Goal: Information Seeking & Learning: Learn about a topic

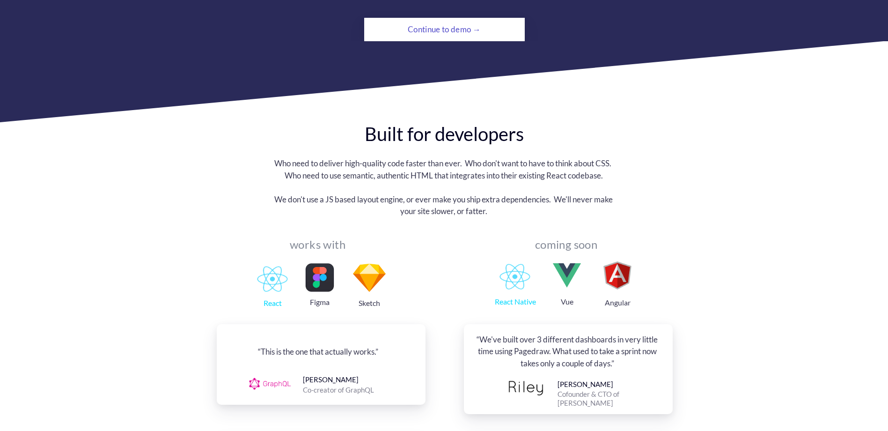
scroll to position [842, 0]
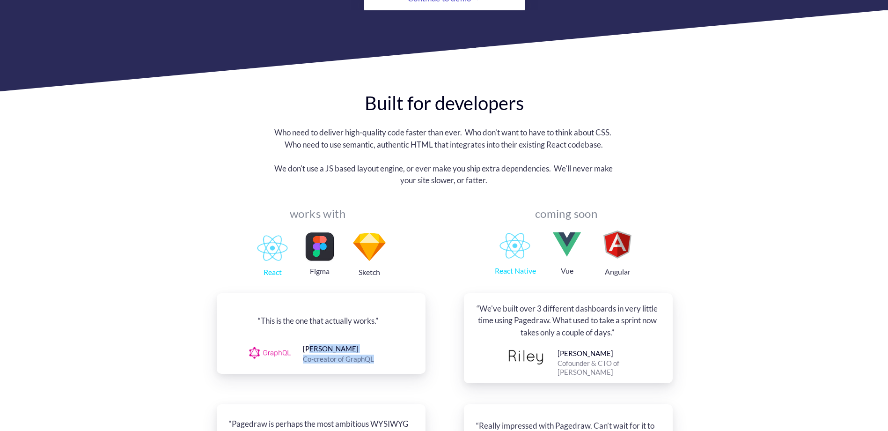
drag, startPoint x: 375, startPoint y: 345, endPoint x: 310, endPoint y: 330, distance: 66.2
click at [310, 330] on div "“This is the one that actually works.” Nick Schrock Co-creator of GraphQL" at bounding box center [321, 333] width 209 height 81
drag, startPoint x: 310, startPoint y: 330, endPoint x: 337, endPoint y: 207, distance: 126.0
click at [337, 211] on div "works with" at bounding box center [317, 214] width 66 height 6
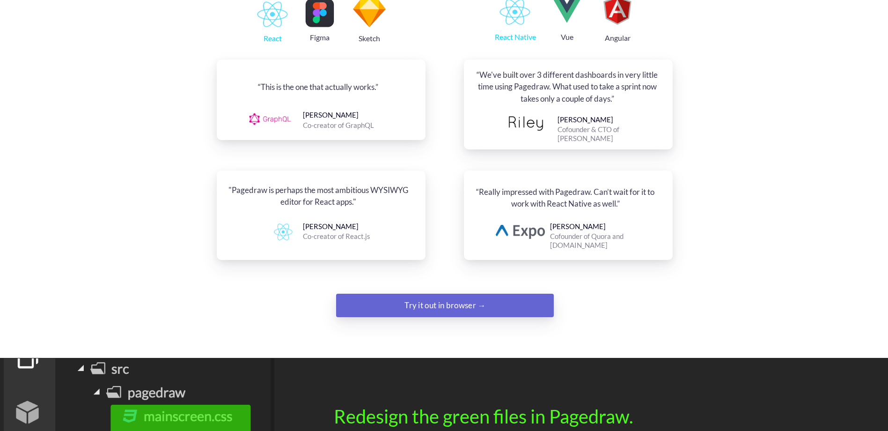
scroll to position [1076, 0]
click at [389, 295] on div "Try it out in browser →" at bounding box center [445, 304] width 148 height 19
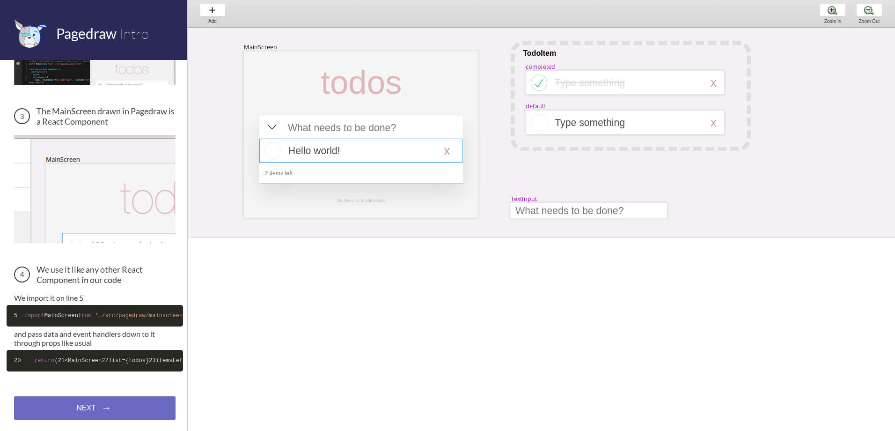
click at [313, 156] on div at bounding box center [360, 151] width 203 height 24
select select "16"
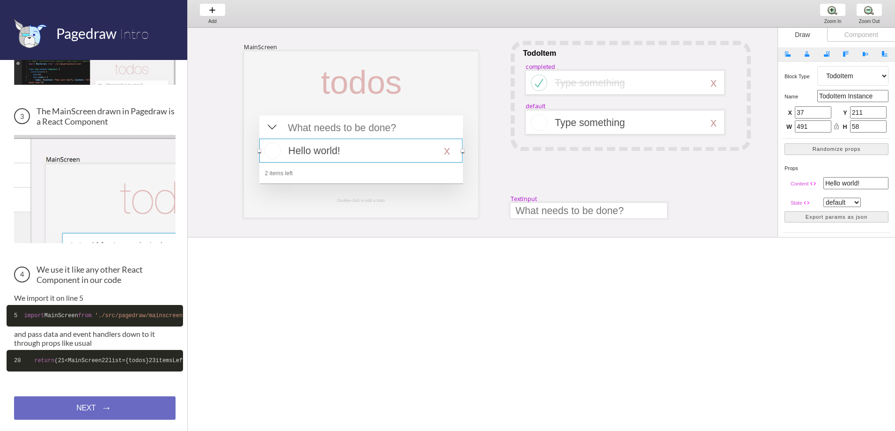
click at [271, 153] on div at bounding box center [360, 151] width 203 height 24
click at [274, 130] on div at bounding box center [272, 127] width 10 height 10
select select "8"
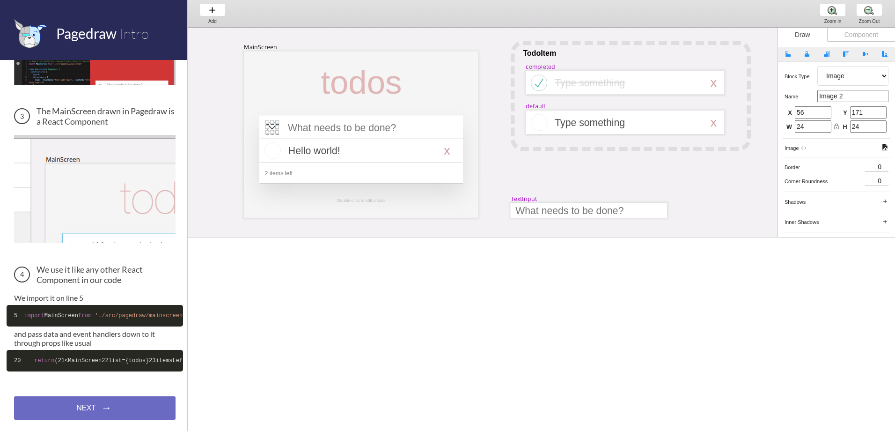
click at [274, 130] on div at bounding box center [272, 127] width 10 height 10
click at [447, 149] on div at bounding box center [360, 151] width 203 height 24
select select "16"
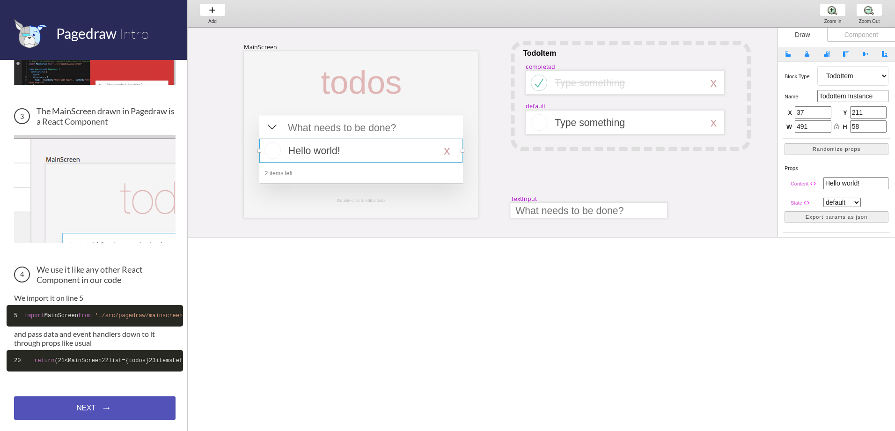
click at [54, 401] on div "NEXT → NEXT → NEXT →" at bounding box center [94, 407] width 161 height 23
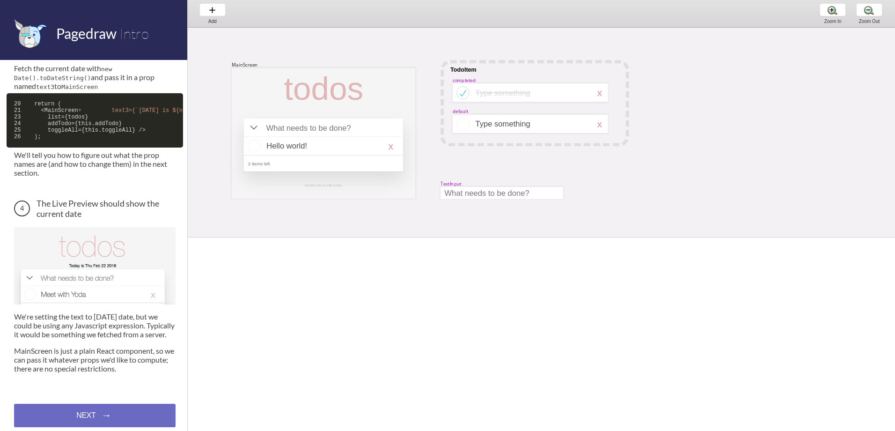
scroll to position [473, 0]
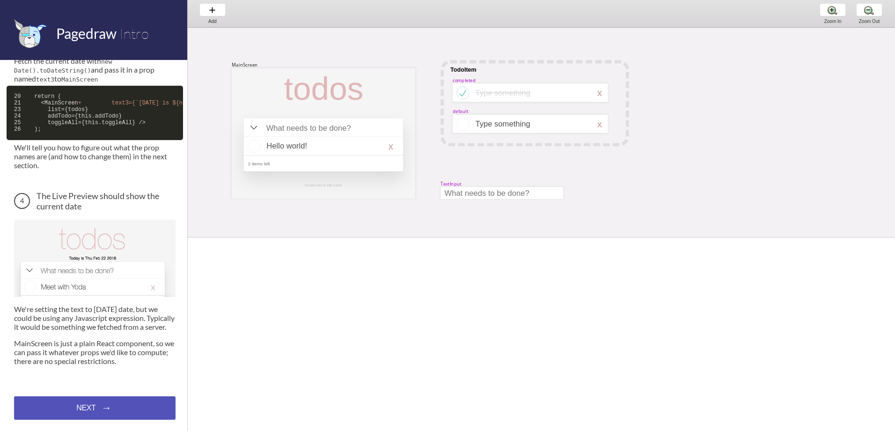
click at [88, 404] on div "NEXT → NEXT → NEXT →" at bounding box center [94, 407] width 161 height 23
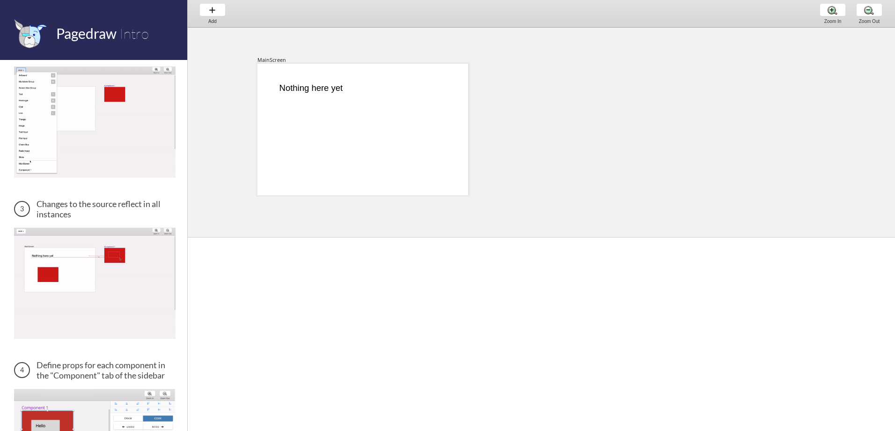
scroll to position [303, 0]
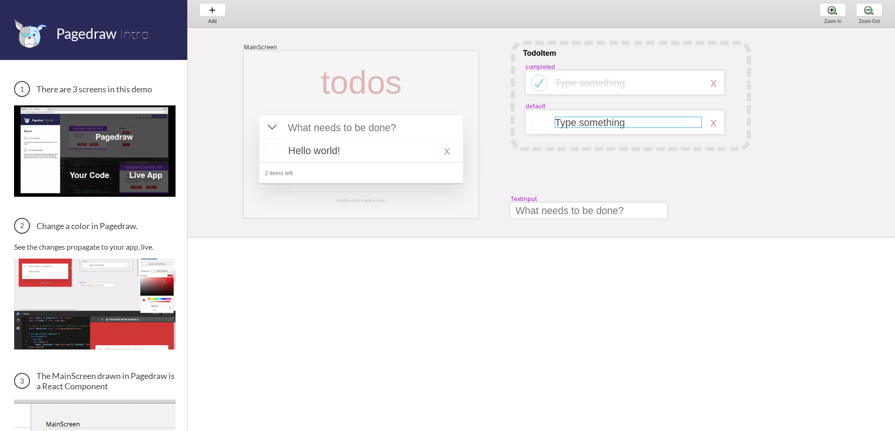
click at [612, 126] on div at bounding box center [628, 122] width 147 height 11
select select "3"
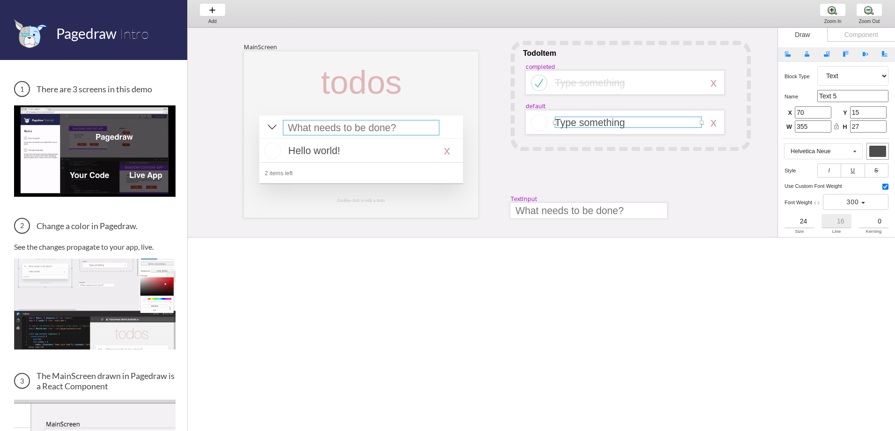
click at [377, 130] on div at bounding box center [361, 127] width 156 height 15
select select "15"
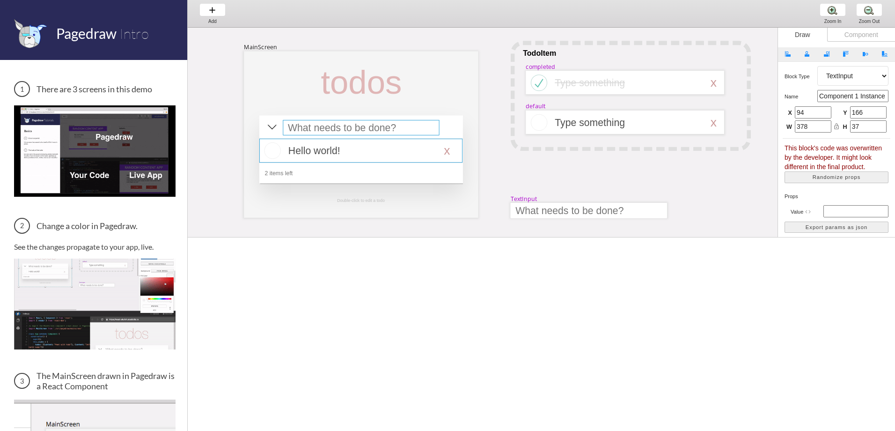
click at [375, 147] on div at bounding box center [360, 151] width 203 height 24
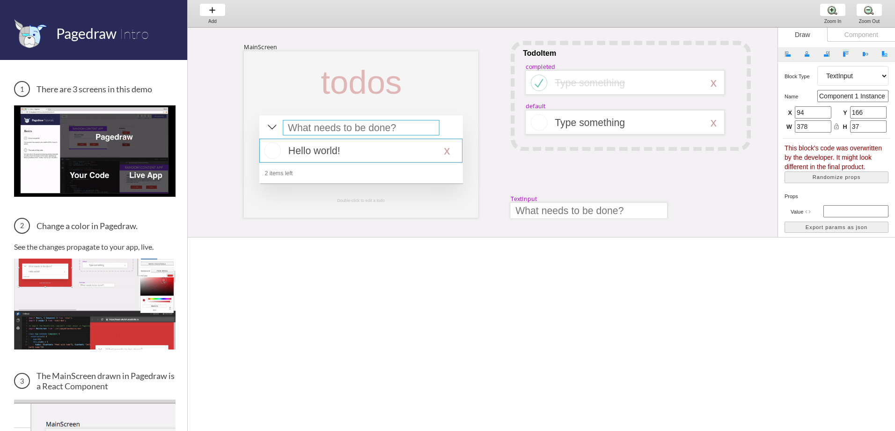
select select "16"
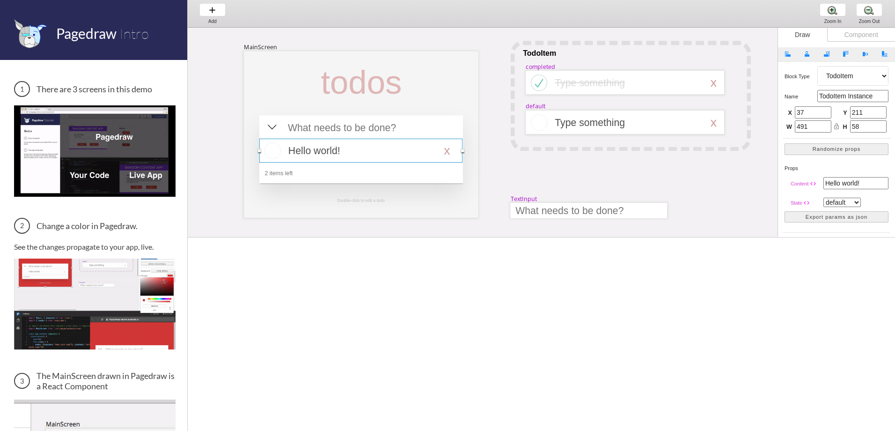
click at [97, 293] on img at bounding box center [94, 303] width 161 height 91
click at [84, 324] on img at bounding box center [94, 303] width 161 height 91
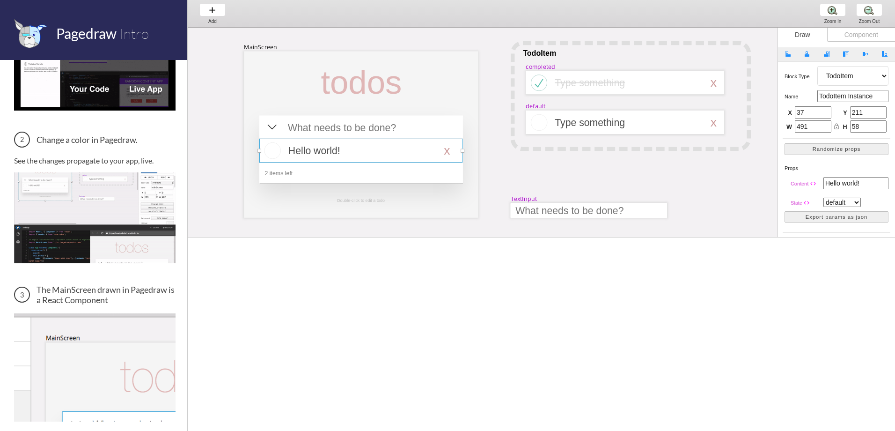
scroll to position [94, 0]
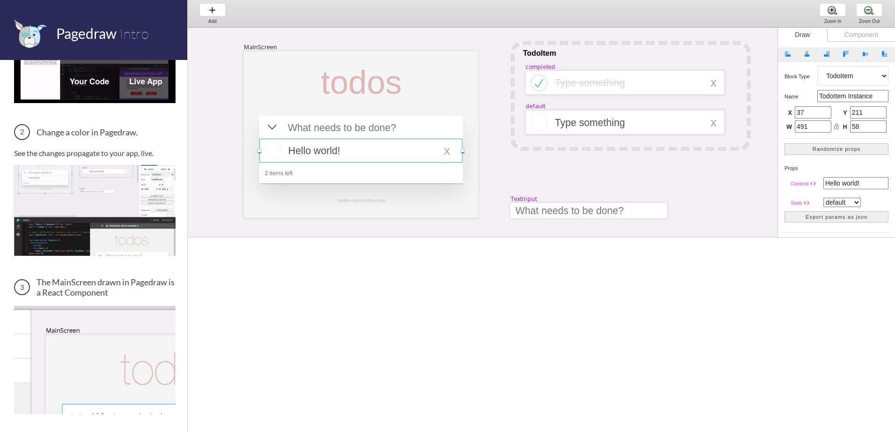
click at [130, 243] on img at bounding box center [94, 210] width 161 height 91
click at [119, 334] on img at bounding box center [94, 360] width 161 height 108
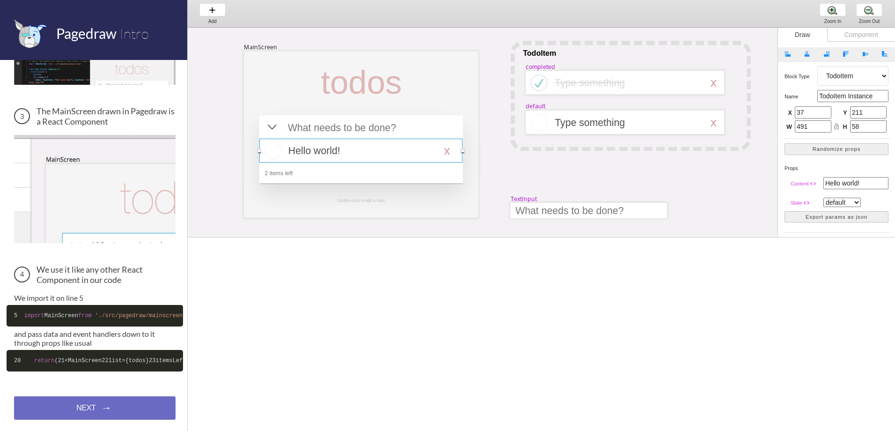
scroll to position [305, 0]
click at [83, 406] on div "NEXT → NEXT → NEXT →" at bounding box center [94, 407] width 161 height 23
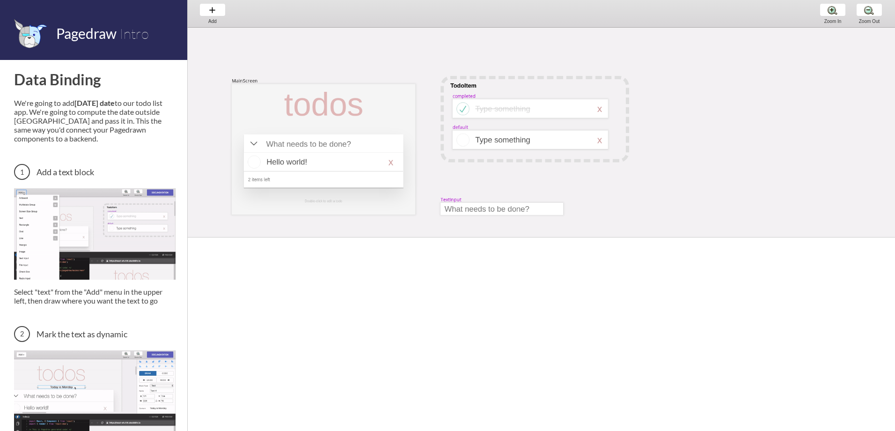
scroll to position [16, 0]
